Goal: Task Accomplishment & Management: Complete application form

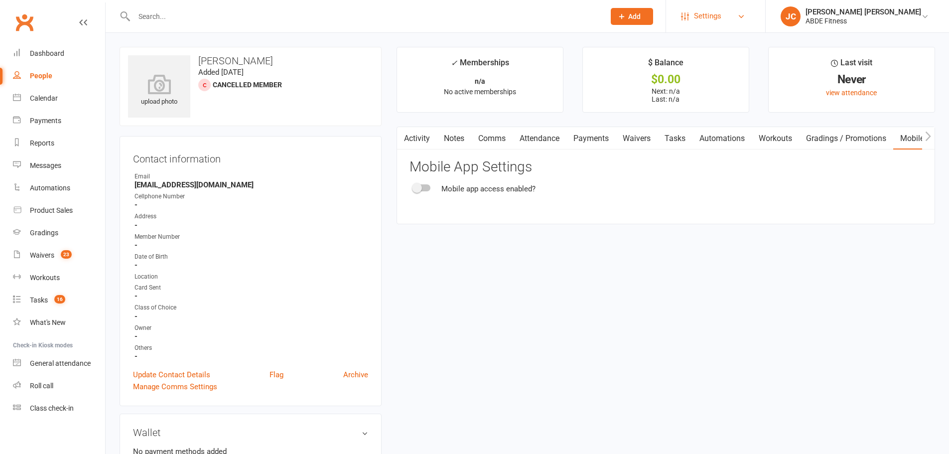
click at [722, 16] on span "Settings" at bounding box center [707, 16] width 27 height 22
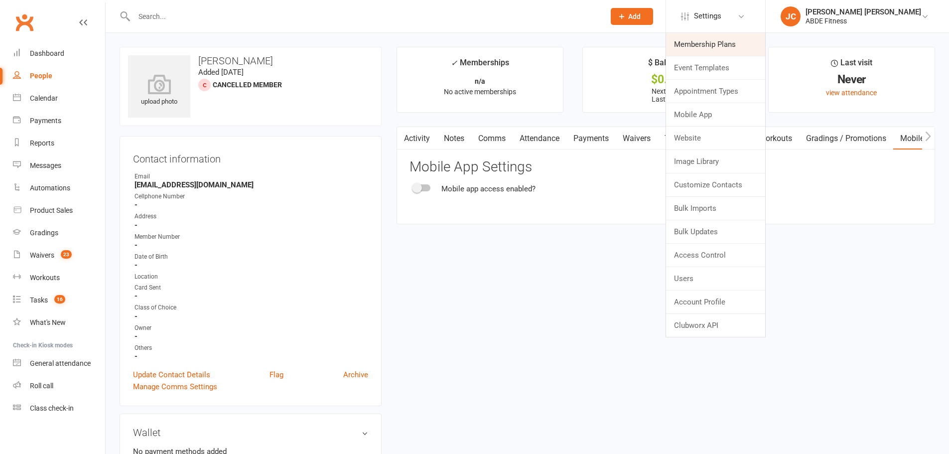
click at [740, 46] on link "Membership Plans" at bounding box center [715, 44] width 99 height 23
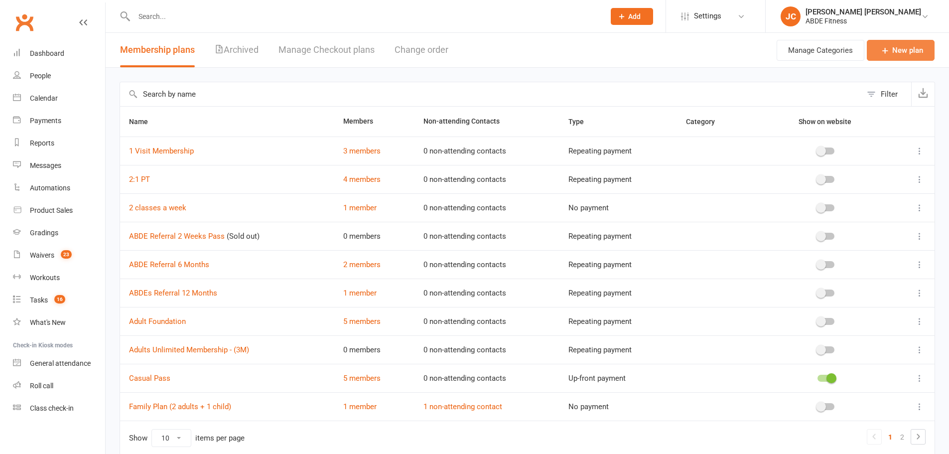
click at [901, 54] on link "New plan" at bounding box center [901, 50] width 68 height 21
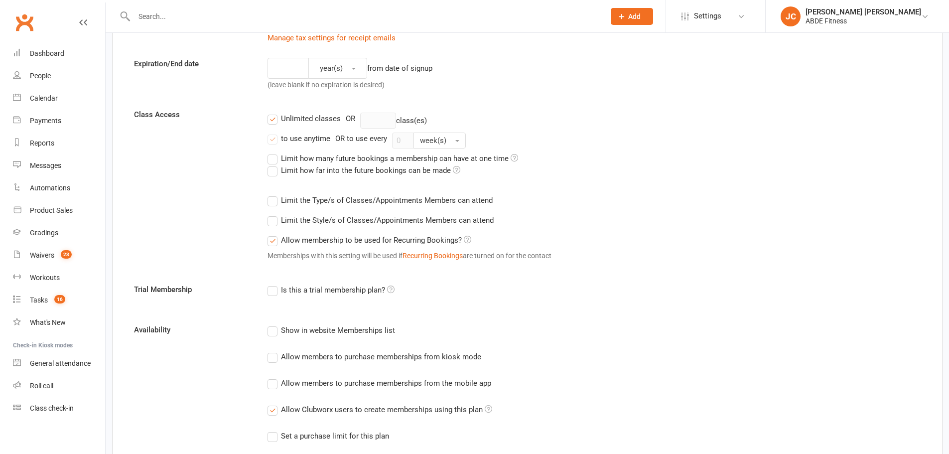
scroll to position [233, 0]
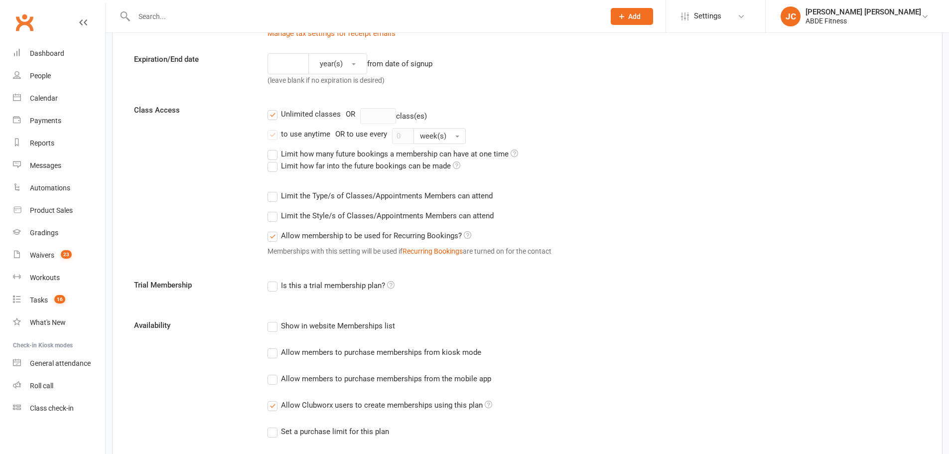
click at [276, 114] on label "Unlimited classes" at bounding box center [304, 114] width 73 height 12
click at [274, 108] on input "Unlimited classes" at bounding box center [271, 108] width 6 height 0
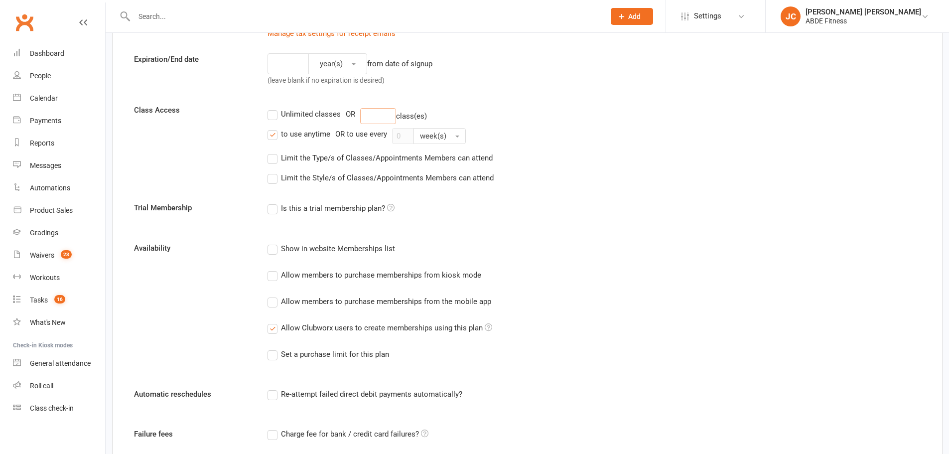
click at [383, 121] on input "number" at bounding box center [378, 116] width 36 height 16
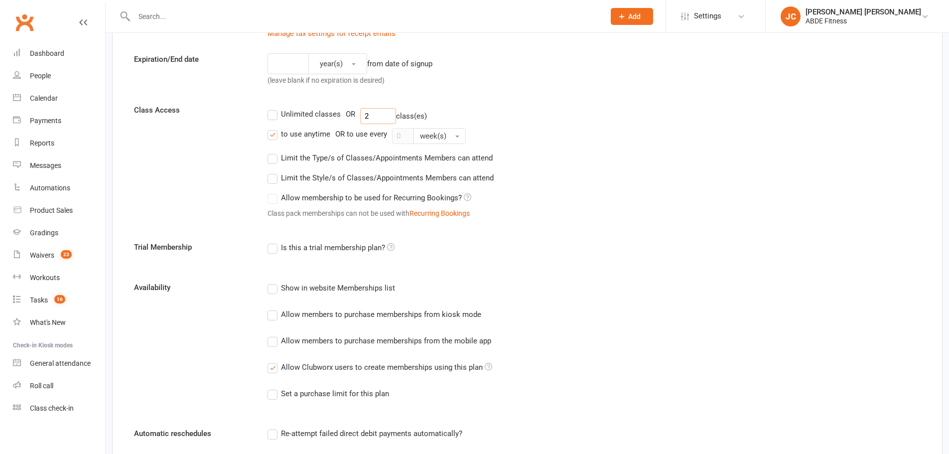
scroll to position [249, 0]
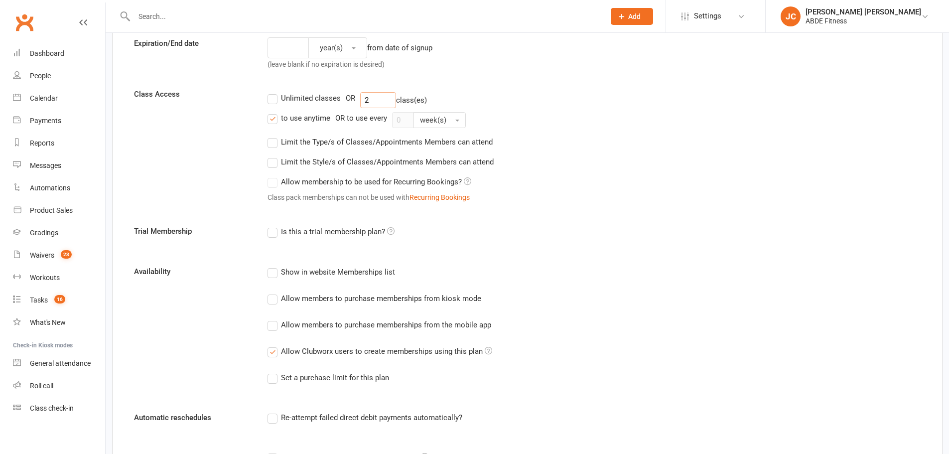
type input "2"
drag, startPoint x: 273, startPoint y: 139, endPoint x: 274, endPoint y: 134, distance: 5.2
click at [273, 137] on label "Limit the Type/s of Classes/Appointments Members can attend" at bounding box center [380, 142] width 225 height 12
click at [273, 136] on input "Limit the Type/s of Classes/Appointments Members can attend" at bounding box center [271, 136] width 6 height 0
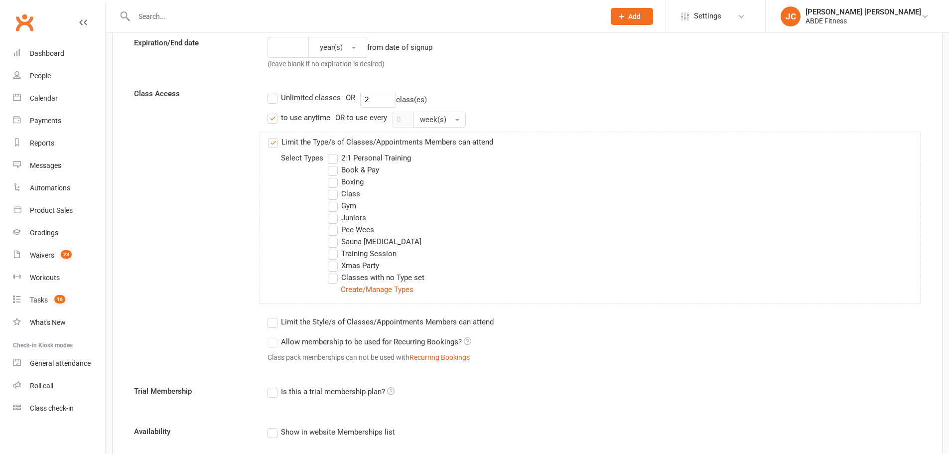
click at [272, 119] on label "to use anytime" at bounding box center [299, 118] width 63 height 12
click at [272, 112] on input "to use anytime" at bounding box center [271, 112] width 6 height 0
drag, startPoint x: 406, startPoint y: 121, endPoint x: 373, endPoint y: 118, distance: 33.5
click at [373, 118] on div "to use anytime OR to use every 0 week(s)" at bounding box center [594, 120] width 653 height 16
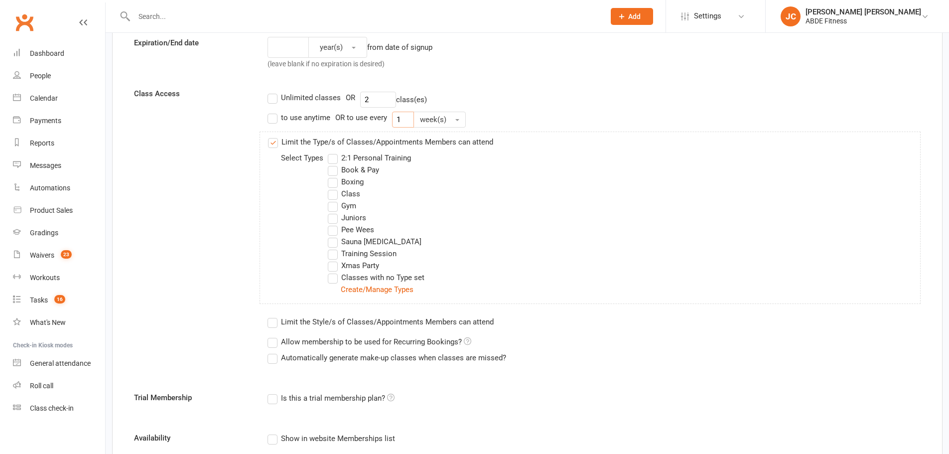
type input "1"
click at [270, 360] on label "Automatically generate make-up classes when classes are missed?" at bounding box center [387, 358] width 239 height 12
click at [270, 352] on input "Automatically generate make-up classes when classes are missed?" at bounding box center [271, 352] width 6 height 0
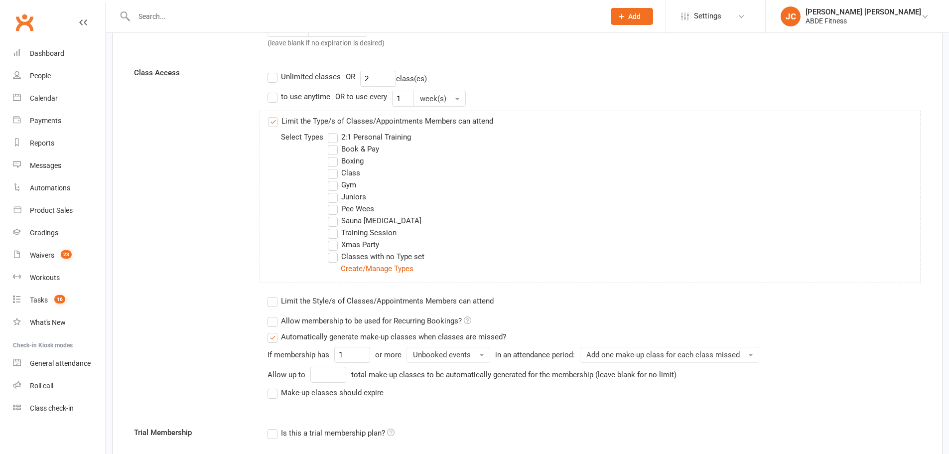
scroll to position [332, 0]
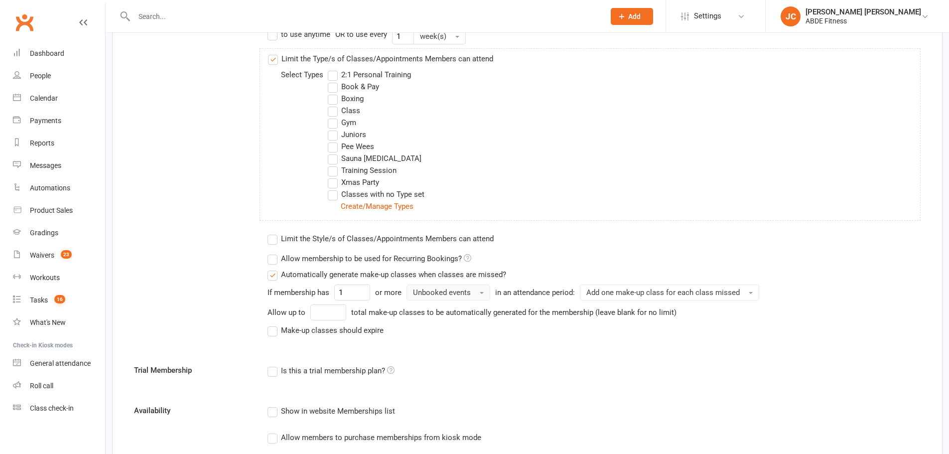
click at [456, 291] on span "Unbooked events" at bounding box center [442, 292] width 58 height 9
